Goal: Task Accomplishment & Management: Use online tool/utility

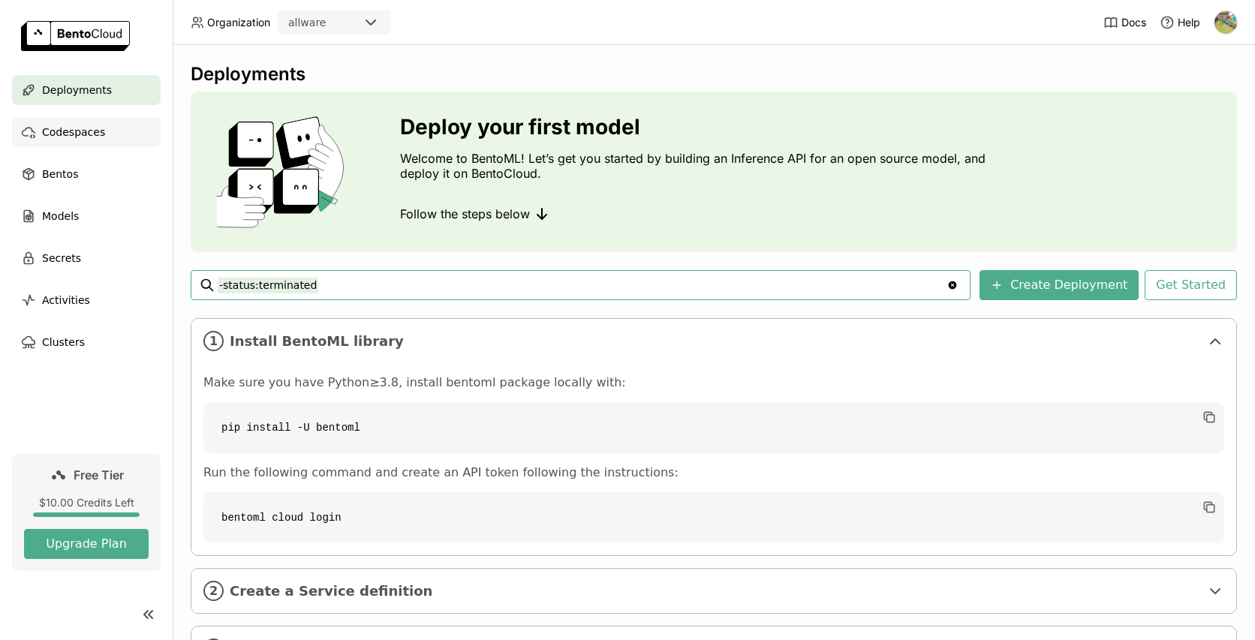
click at [71, 136] on span "Codespaces" at bounding box center [73, 132] width 63 height 18
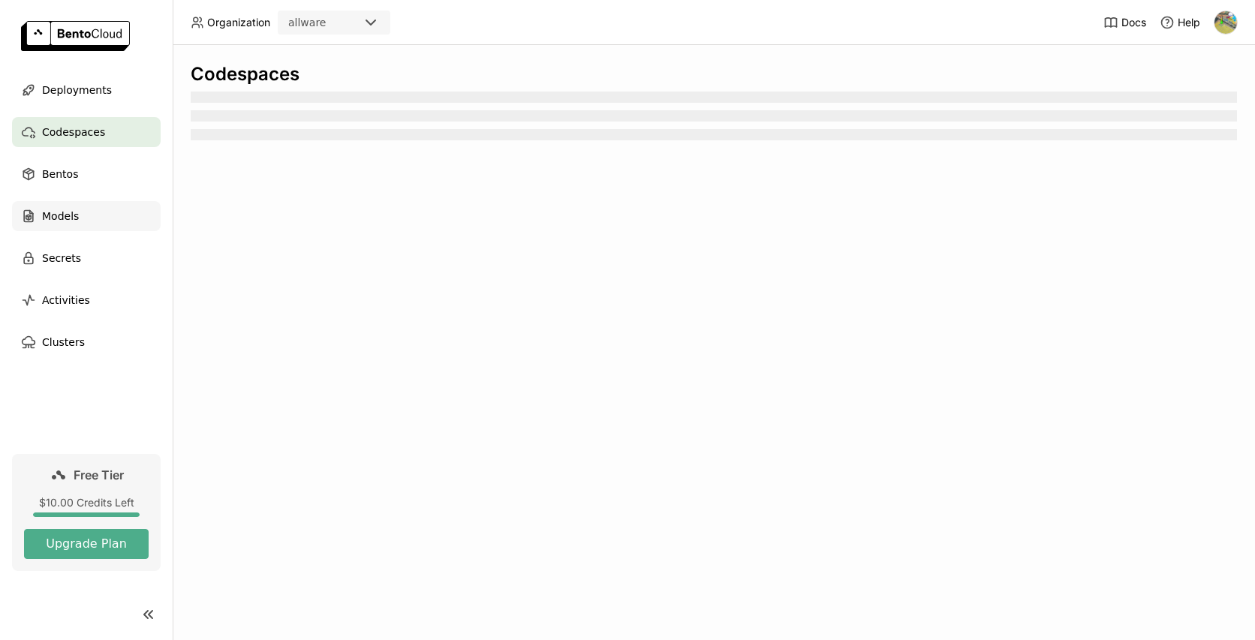
click at [74, 213] on span "Models" at bounding box center [60, 216] width 37 height 18
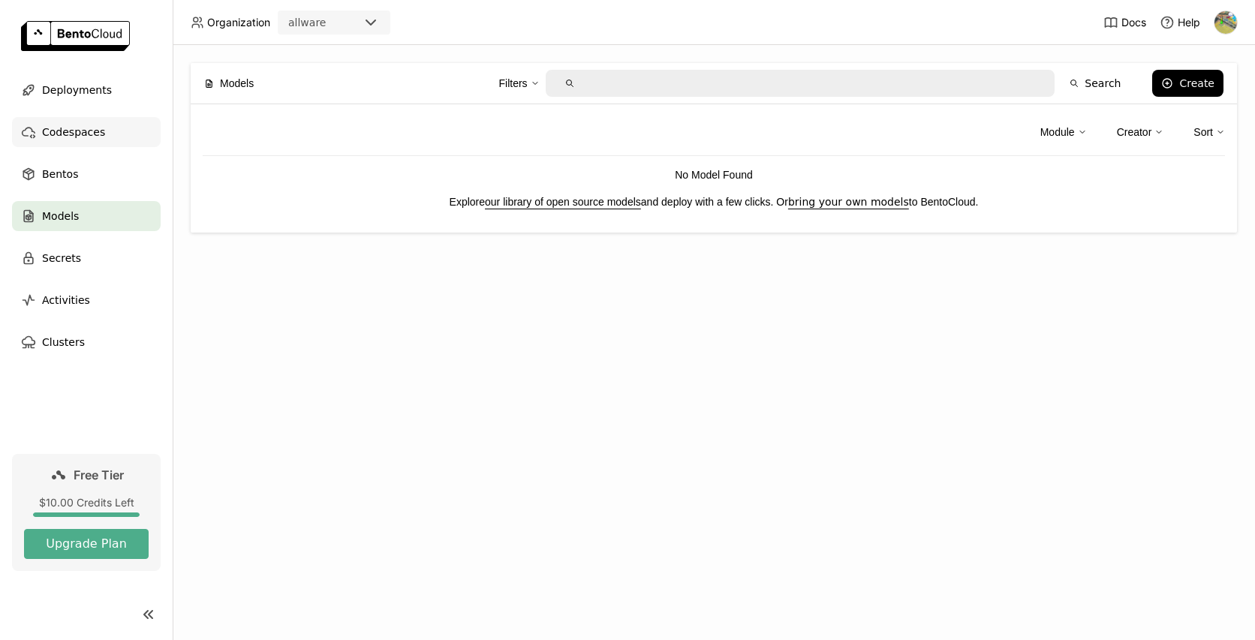
click at [89, 135] on span "Codespaces" at bounding box center [73, 132] width 63 height 18
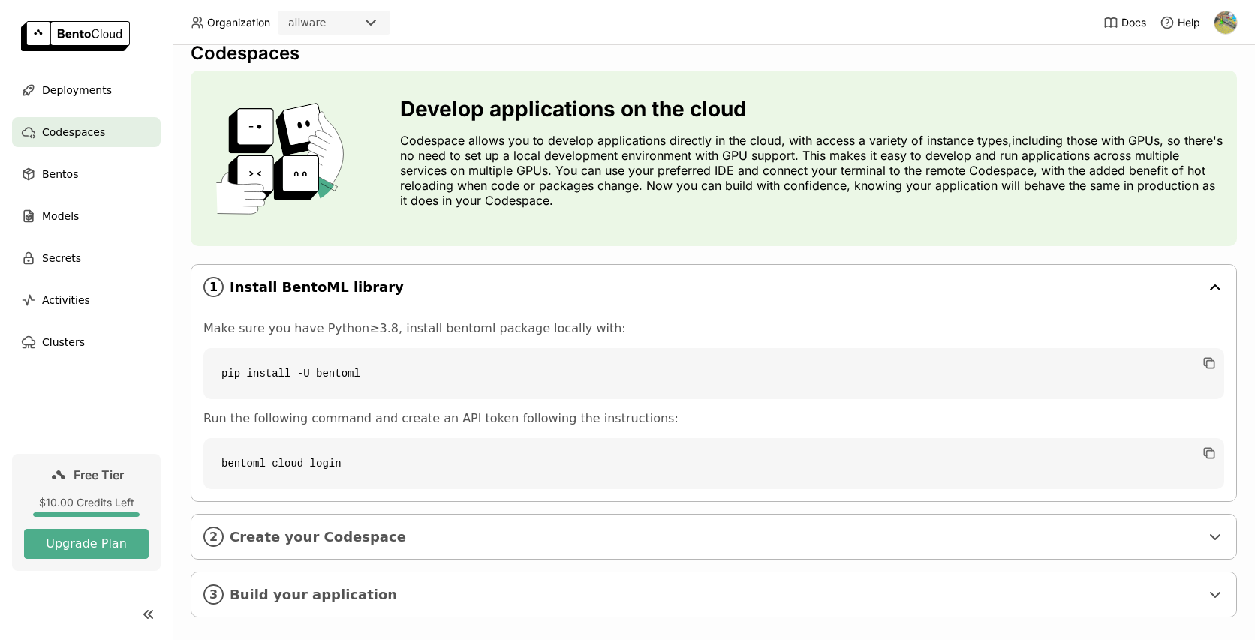
scroll to position [39, 0]
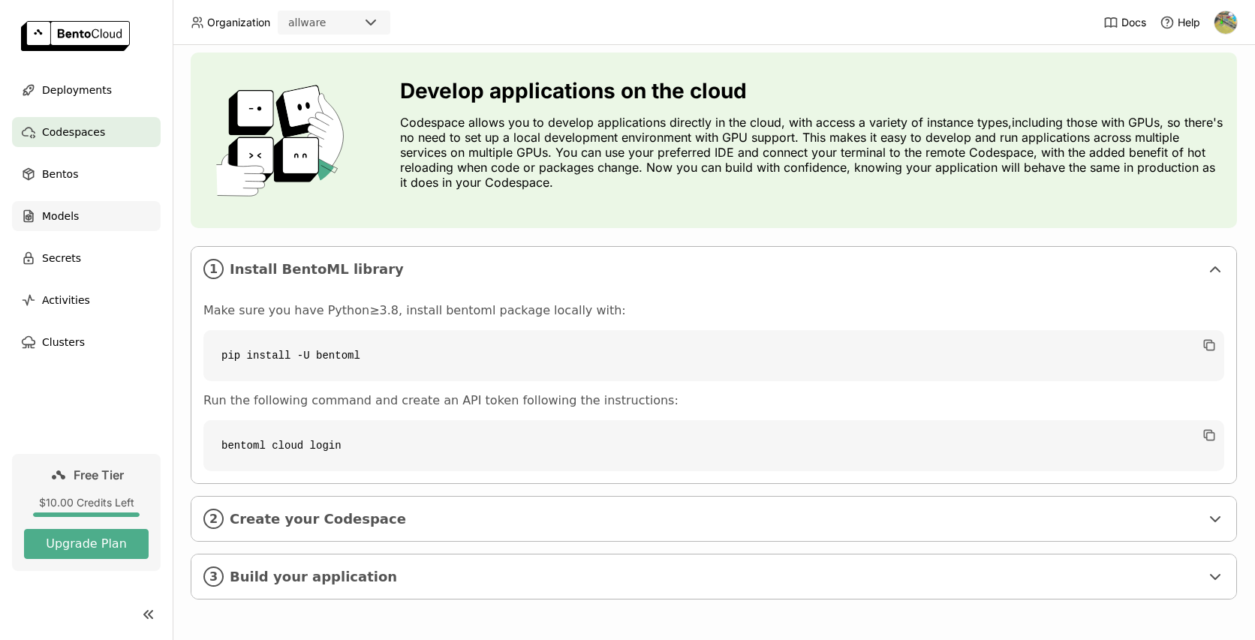
click at [59, 215] on span "Models" at bounding box center [60, 216] width 37 height 18
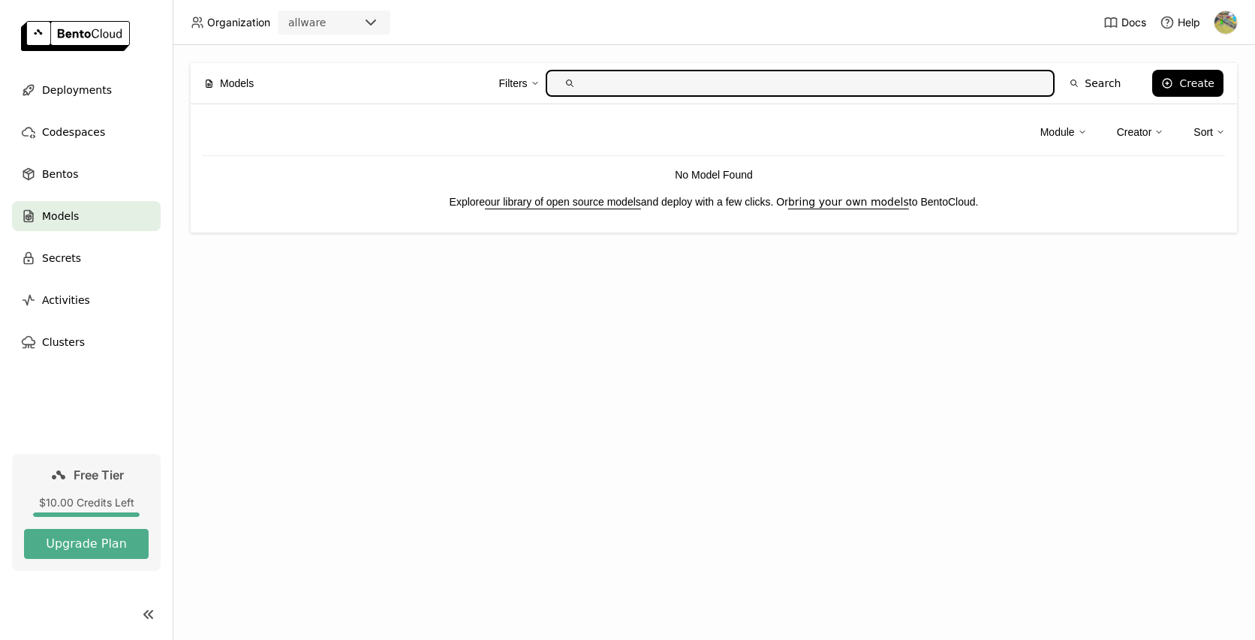
click at [396, 160] on div "Module Creator Sort No Model Found Explore our library of open source models an…" at bounding box center [714, 168] width 1047 height 128
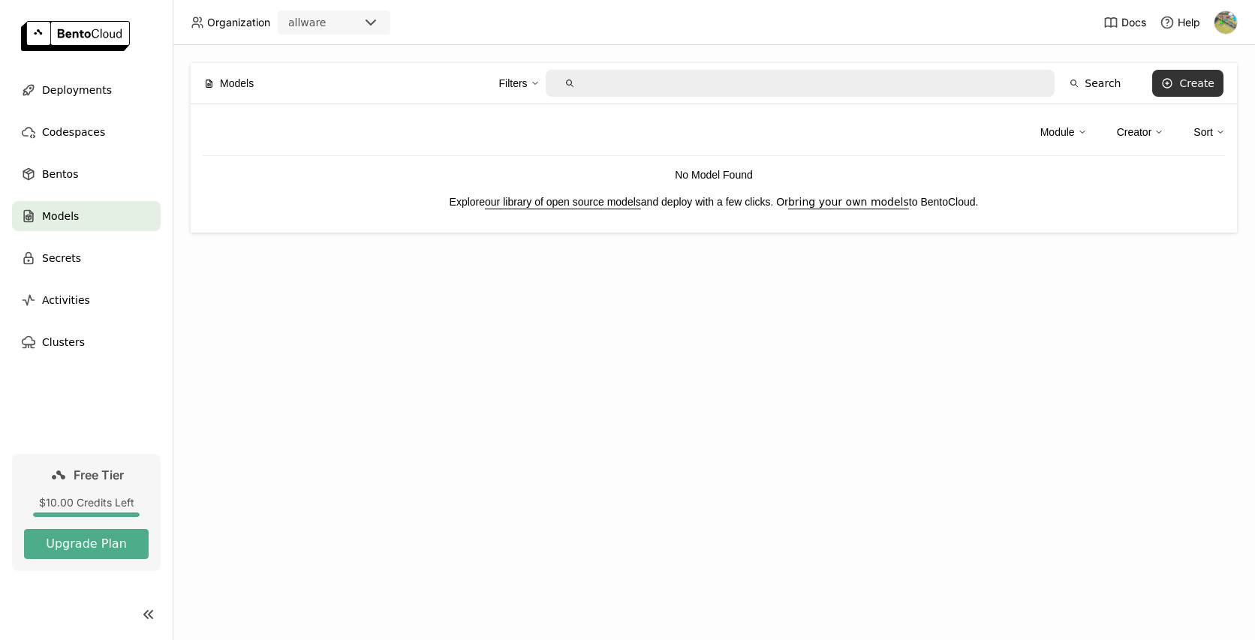
click at [1176, 86] on button "Create" at bounding box center [1187, 83] width 71 height 27
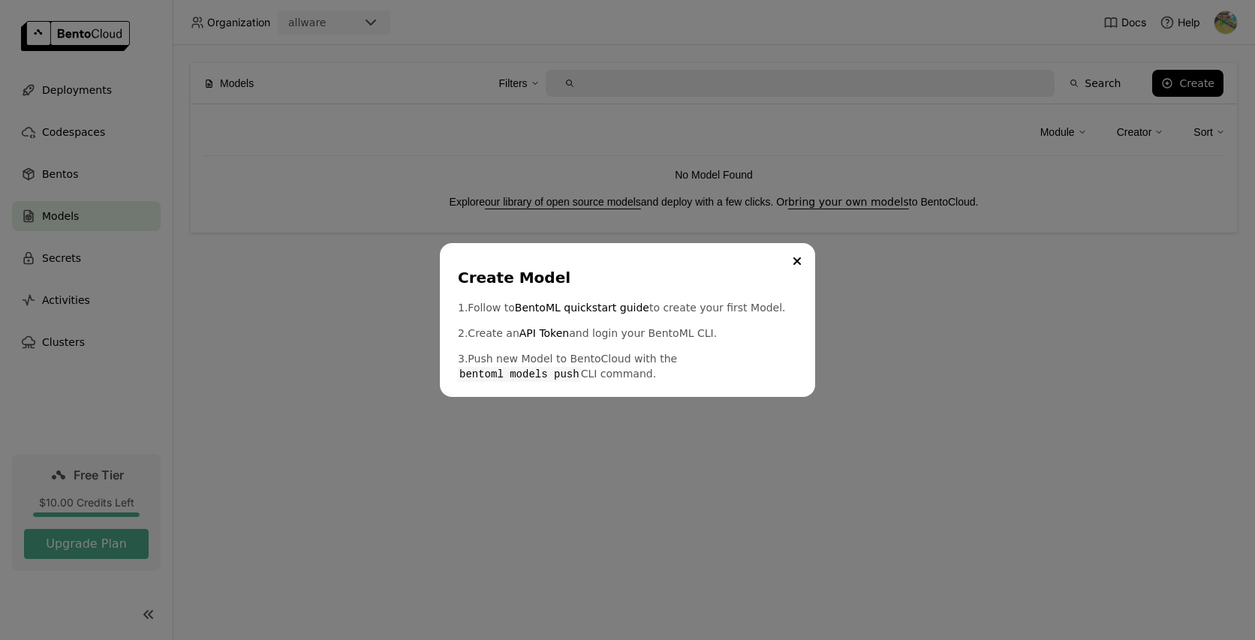
click at [684, 317] on div "1. Follow to BentoML quickstart guide to create your first Model. 2. Create an …" at bounding box center [627, 341] width 339 height 82
click at [797, 258] on icon "Close" at bounding box center [798, 262] width 8 height 8
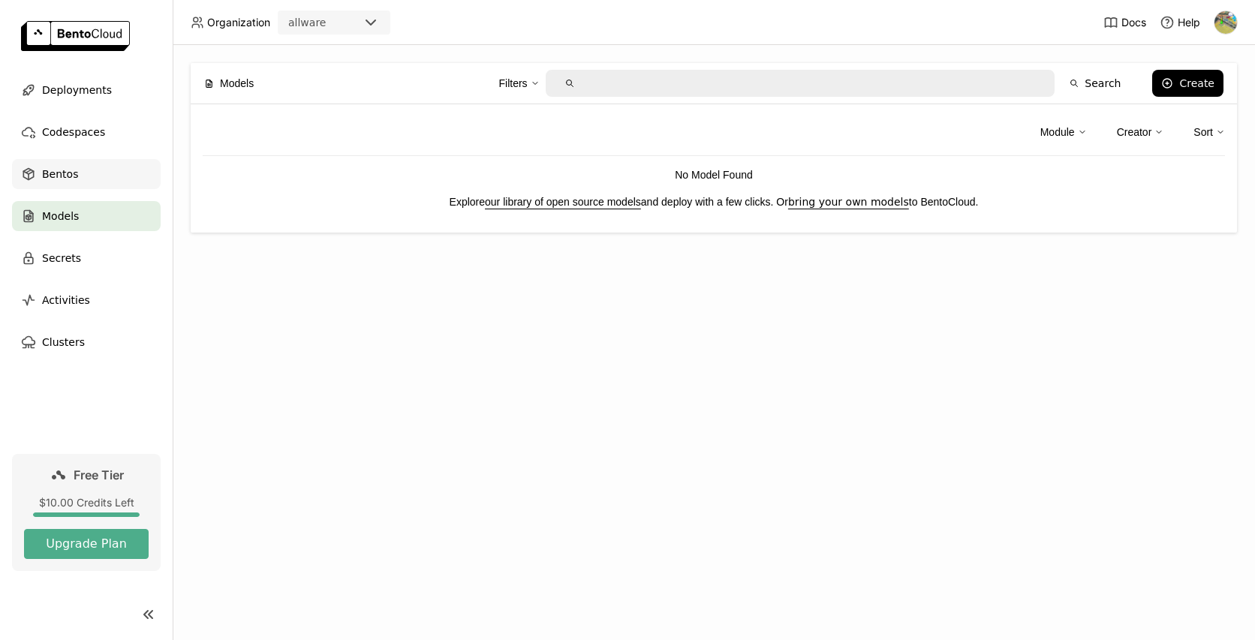
click at [65, 167] on span "Bentos" at bounding box center [60, 174] width 36 height 18
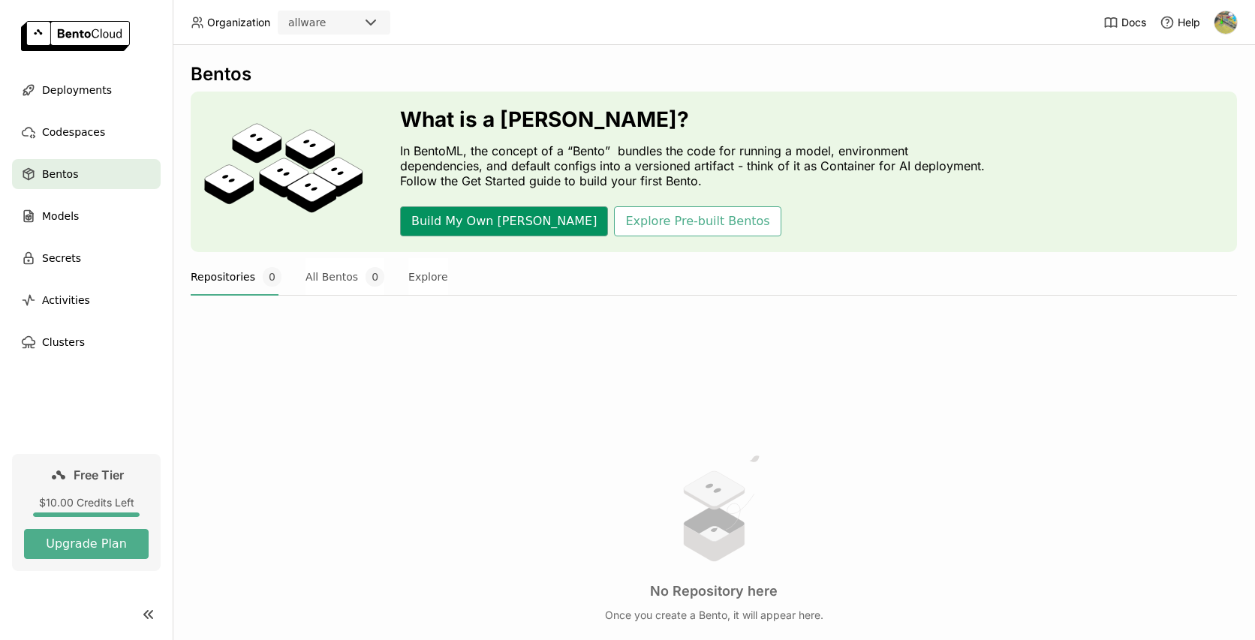
click at [483, 217] on button "Build My Own [PERSON_NAME]" at bounding box center [504, 221] width 208 height 30
